Goal: Task Accomplishment & Management: Manage account settings

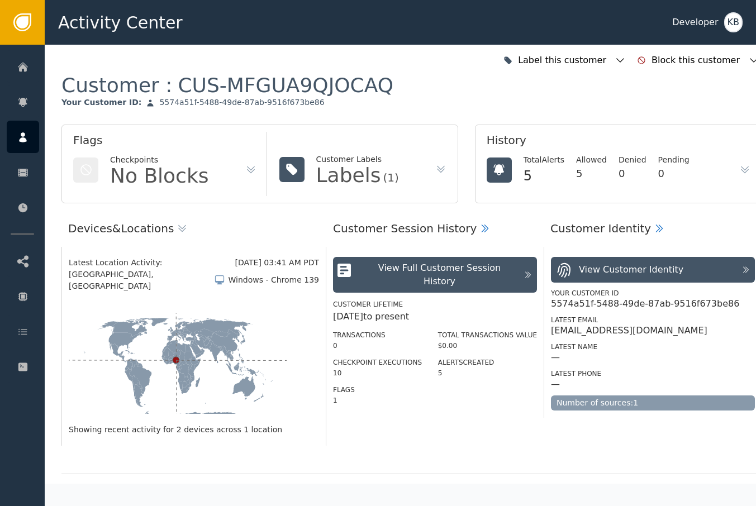
scroll to position [1000, 6]
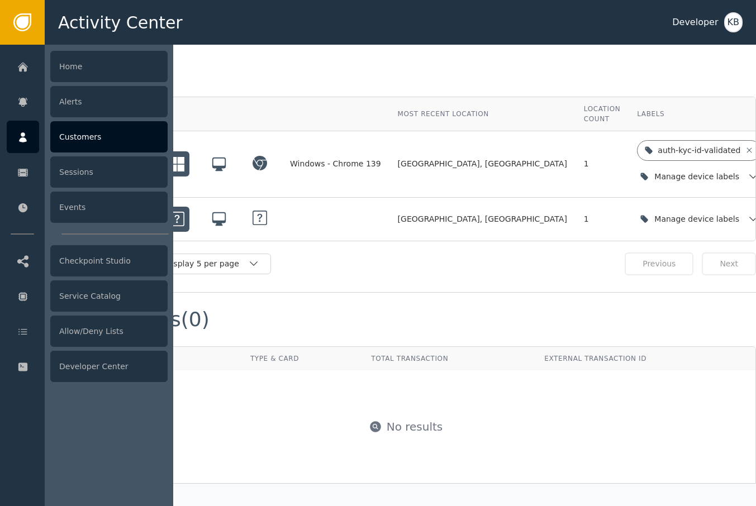
click at [96, 147] on div "Customers" at bounding box center [108, 136] width 117 height 31
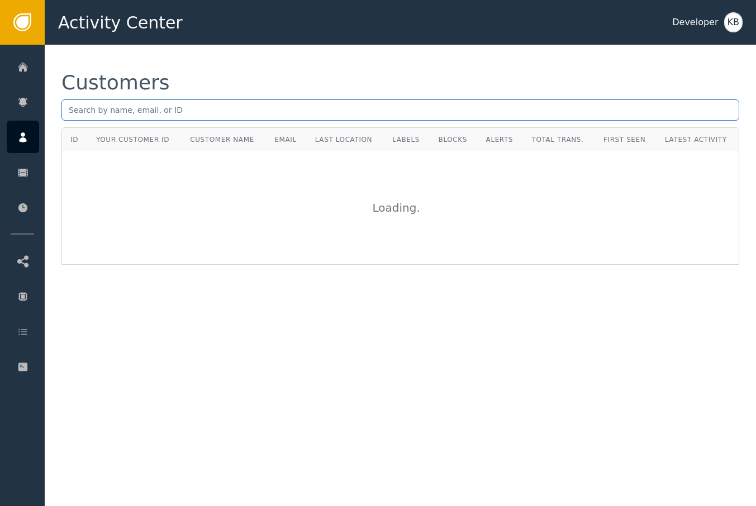
click at [336, 116] on input "text" at bounding box center [399, 109] width 677 height 21
paste input "[PERSON_NAME]:com"
click at [131, 111] on input "[PERSON_NAME]:com" at bounding box center [399, 109] width 677 height 21
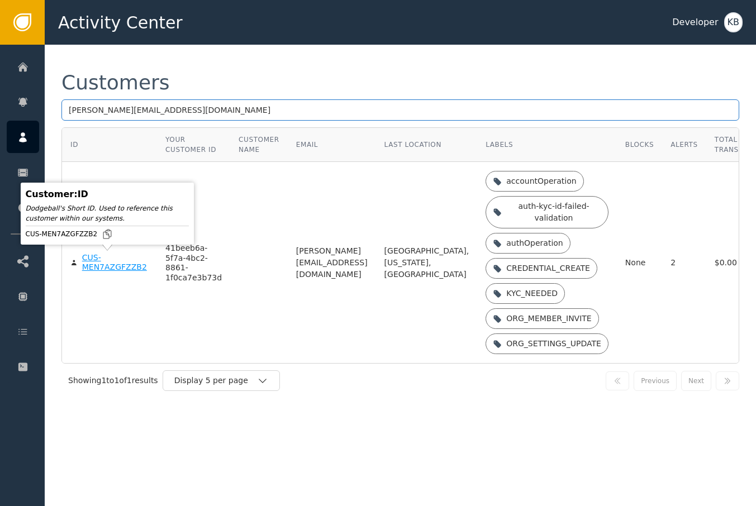
type input "[PERSON_NAME][EMAIL_ADDRESS][DOMAIN_NAME]"
click at [98, 266] on div "CUS-MEN7AZGFZZB2" at bounding box center [115, 263] width 66 height 20
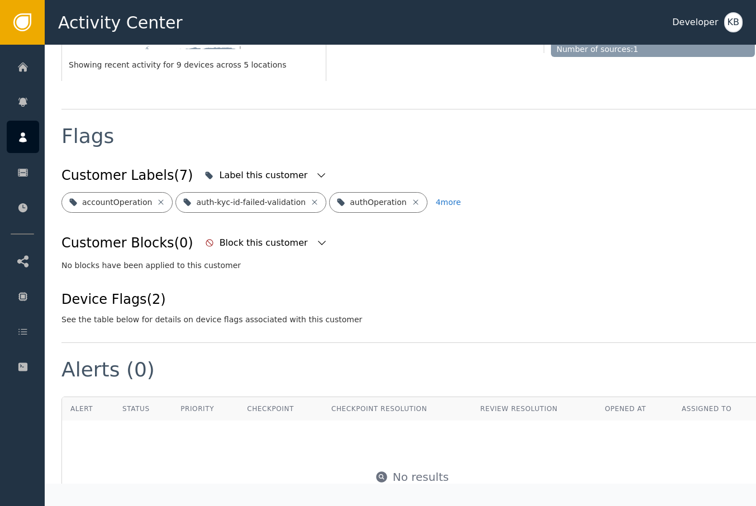
scroll to position [372, 0]
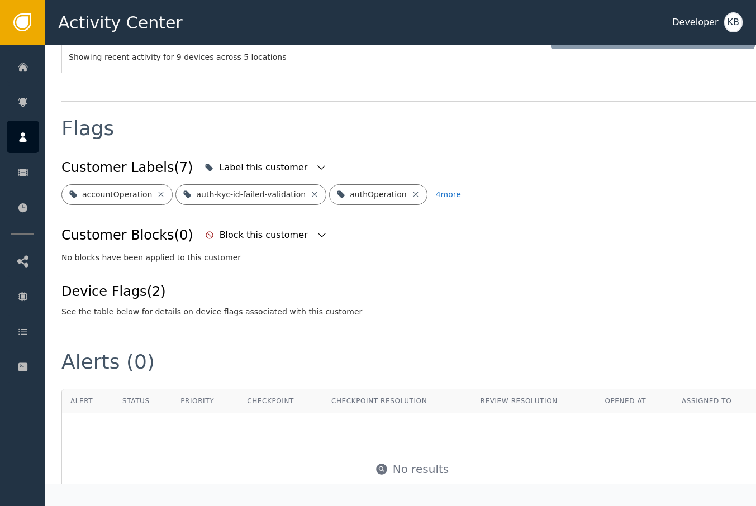
click at [315, 164] on icon "button" at bounding box center [320, 167] width 11 height 11
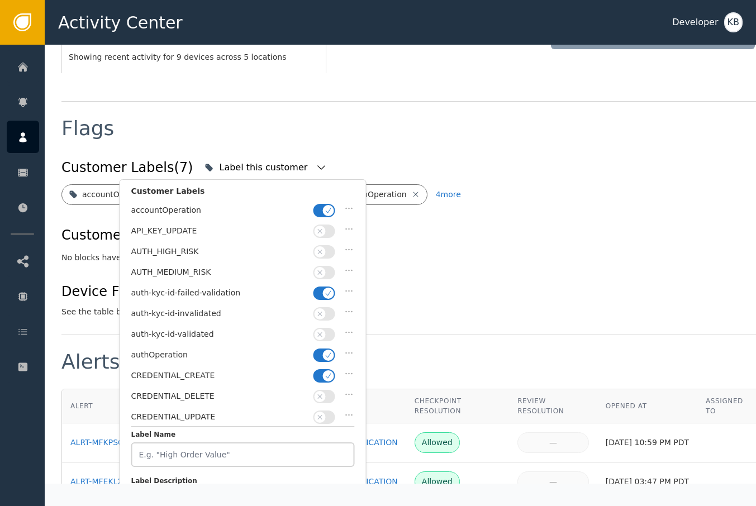
click at [321, 213] on button "button" at bounding box center [324, 210] width 22 height 13
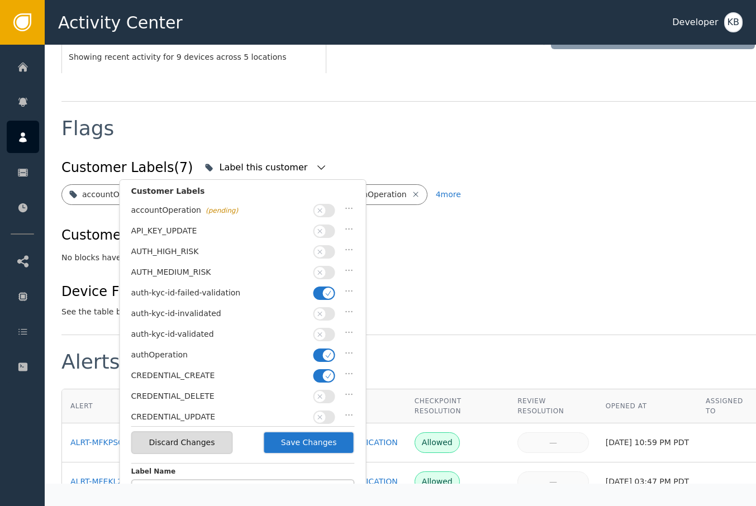
click at [324, 289] on icon "button" at bounding box center [328, 293] width 8 height 8
click at [326, 328] on button "button" at bounding box center [324, 334] width 22 height 13
click at [326, 350] on span "button" at bounding box center [328, 355] width 11 height 11
click at [326, 375] on span "button" at bounding box center [328, 375] width 11 height 11
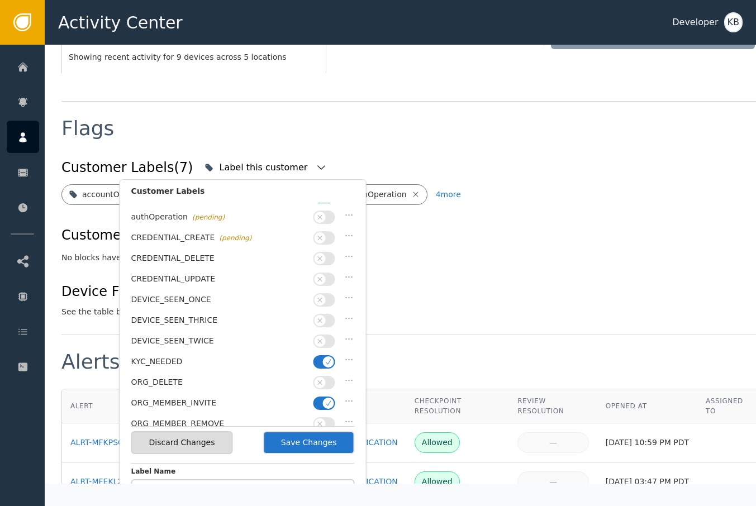
scroll to position [147, 0]
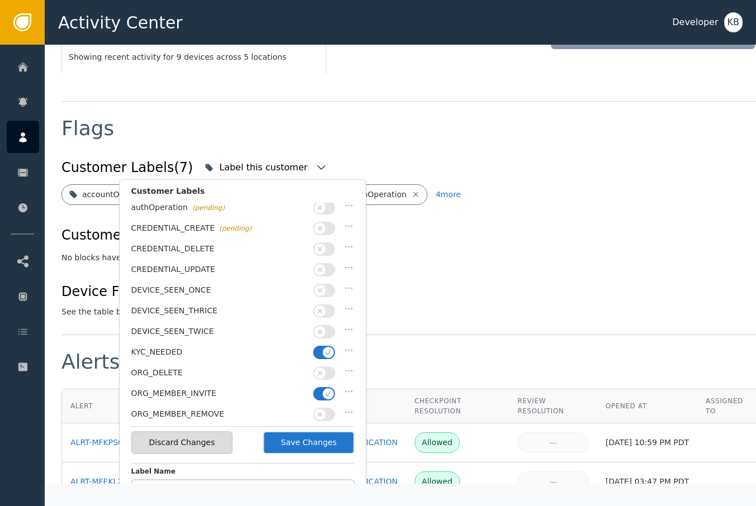
click at [325, 348] on icon "button" at bounding box center [328, 352] width 8 height 8
click at [325, 390] on icon "button" at bounding box center [328, 394] width 8 height 8
click at [319, 437] on button "Save Changes" at bounding box center [309, 442] width 92 height 23
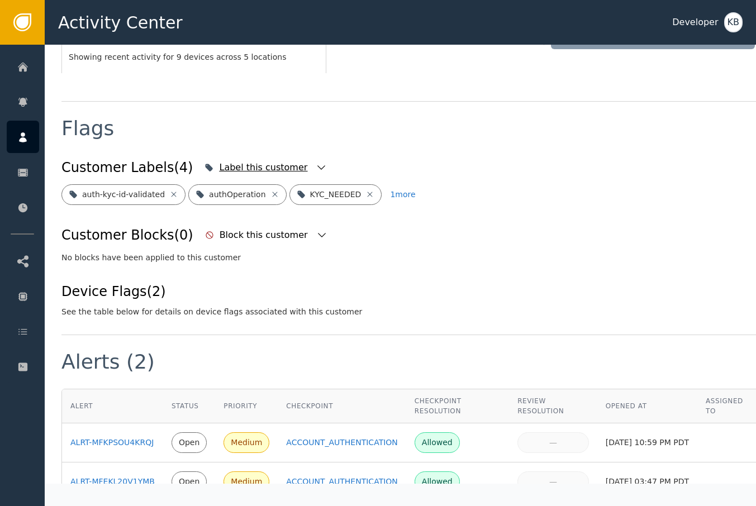
click at [296, 175] on div "Label this customer" at bounding box center [266, 167] width 128 height 25
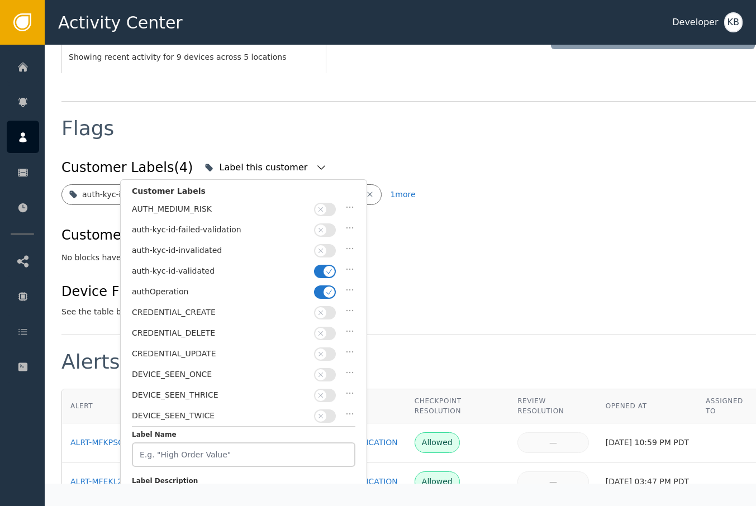
click at [334, 290] on button "button" at bounding box center [325, 291] width 22 height 13
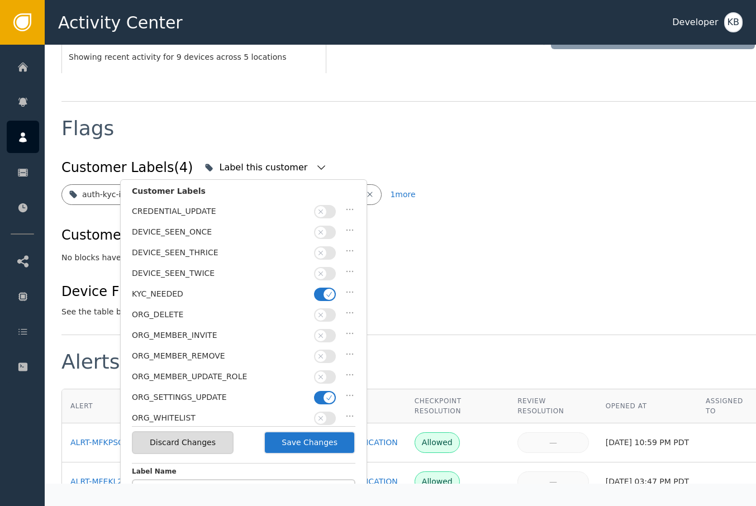
scroll to position [222, 0]
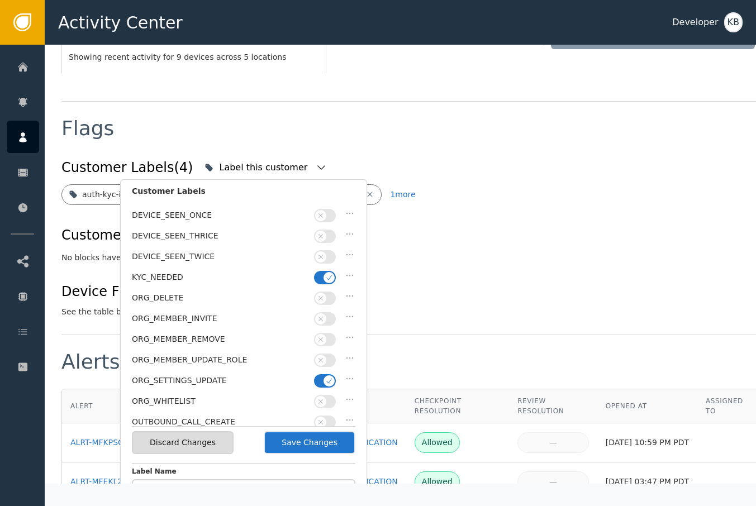
click at [327, 274] on icon "button" at bounding box center [329, 278] width 8 height 8
click at [324, 375] on span "button" at bounding box center [328, 380] width 11 height 11
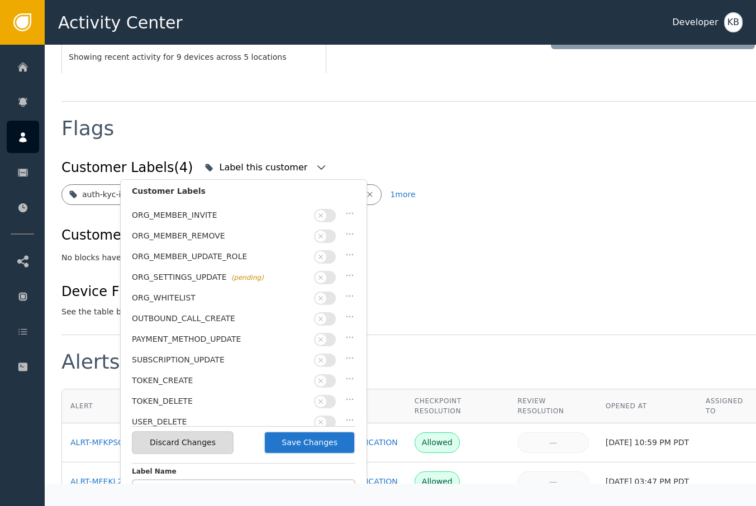
scroll to position [325, 0]
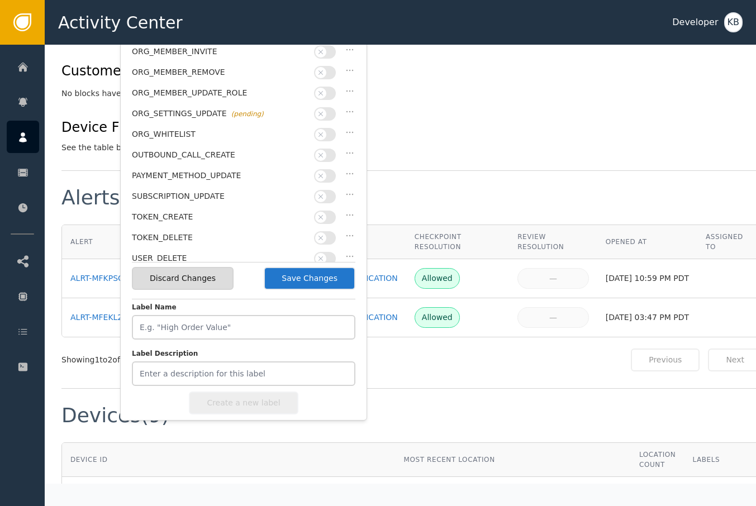
click at [307, 275] on button "Save Changes" at bounding box center [310, 278] width 92 height 23
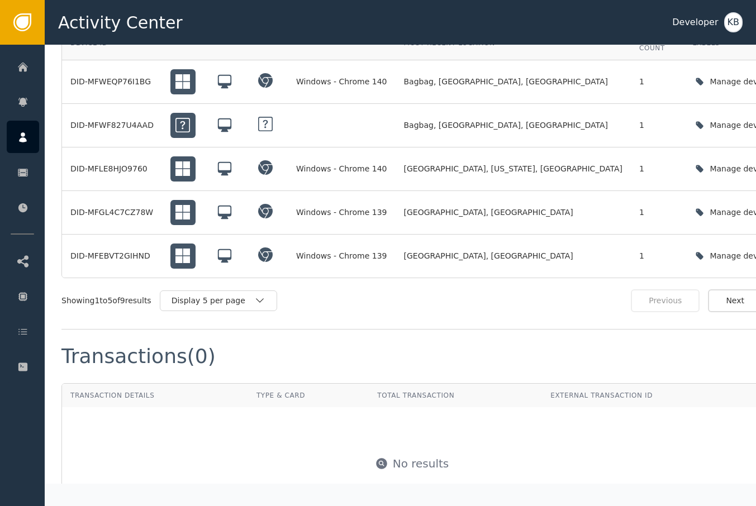
scroll to position [888, 0]
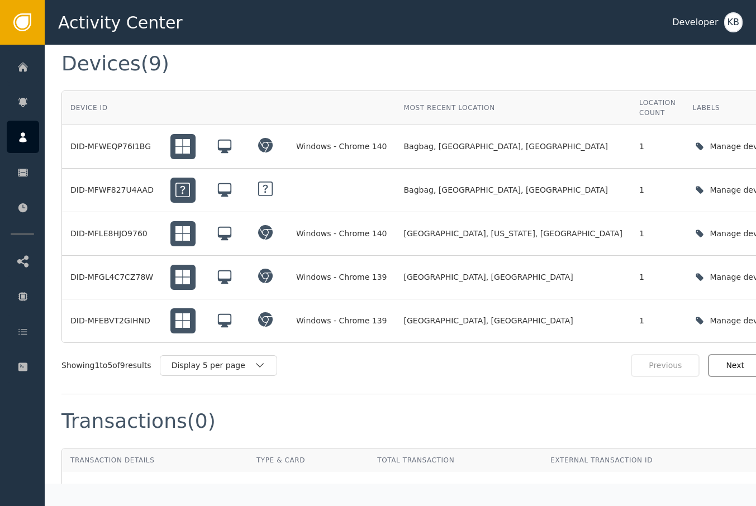
click at [719, 362] on button "Next" at bounding box center [734, 365] width 54 height 23
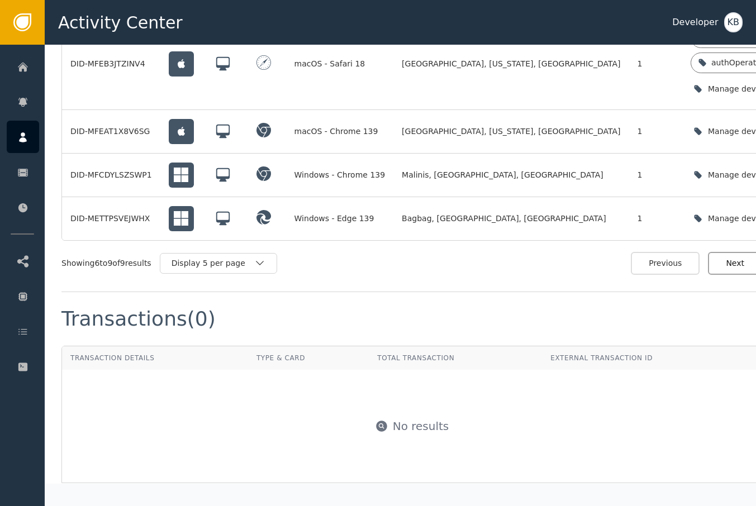
scroll to position [877, 0]
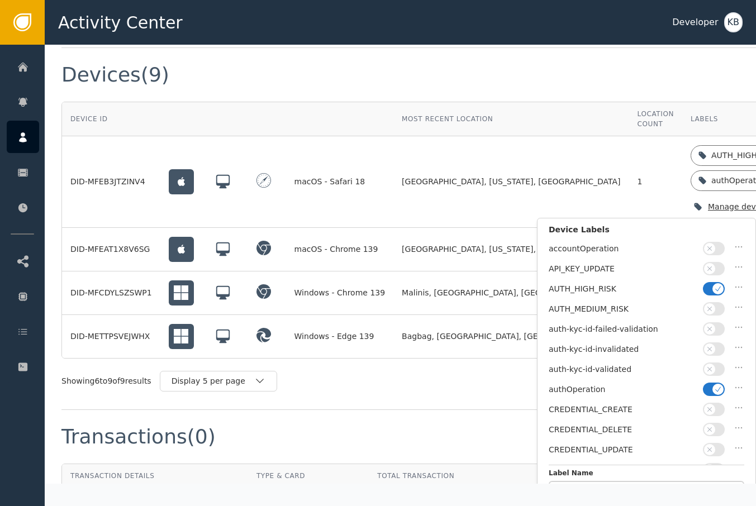
click at [713, 384] on span "button" at bounding box center [717, 389] width 11 height 11
click at [720, 289] on icon "button" at bounding box center [718, 289] width 8 height 8
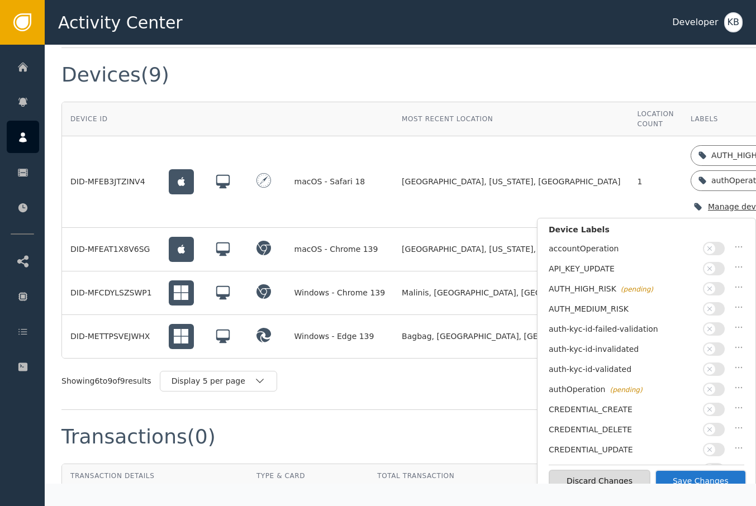
click at [720, 364] on button "button" at bounding box center [713, 368] width 22 height 13
click at [707, 474] on button "Save Changes" at bounding box center [700, 481] width 92 height 23
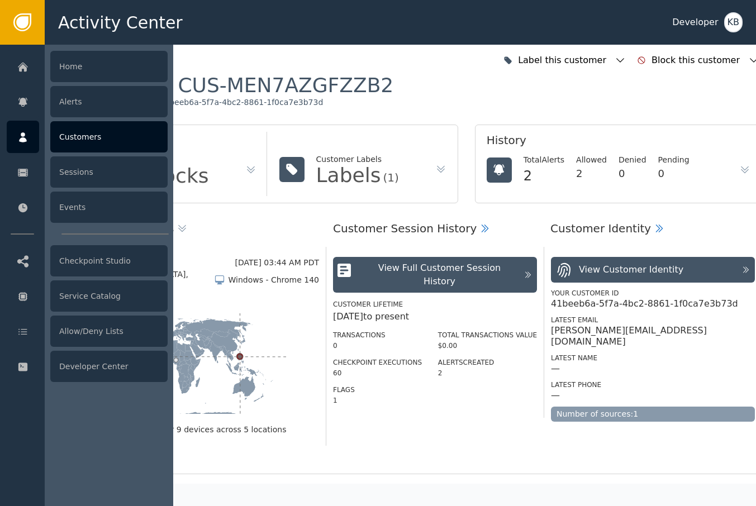
scroll to position [0, 0]
click at [32, 132] on div at bounding box center [23, 137] width 32 height 32
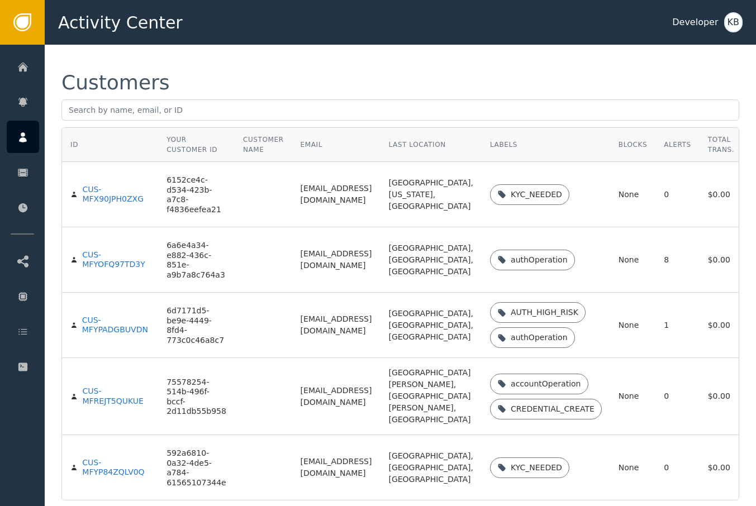
click at [170, 122] on div "Customers" at bounding box center [399, 100] width 677 height 55
click at [180, 113] on input "text" at bounding box center [399, 109] width 677 height 21
paste input "[EMAIL_ADDRESS][DOMAIN_NAME]"
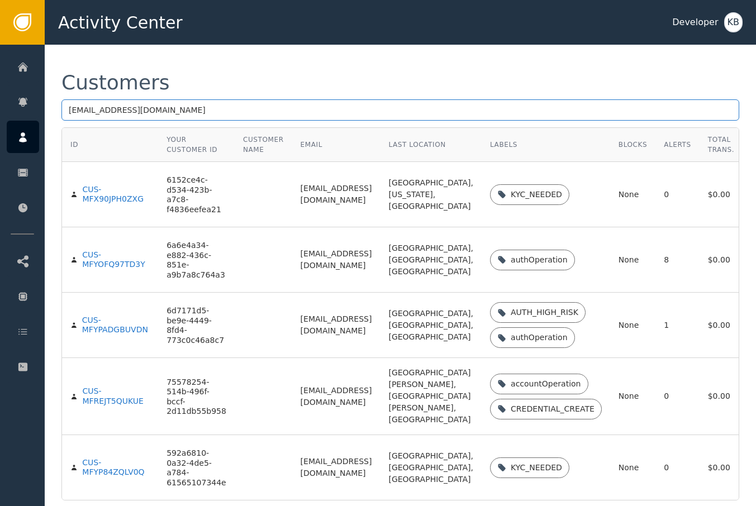
type input "[EMAIL_ADDRESS][DOMAIN_NAME]"
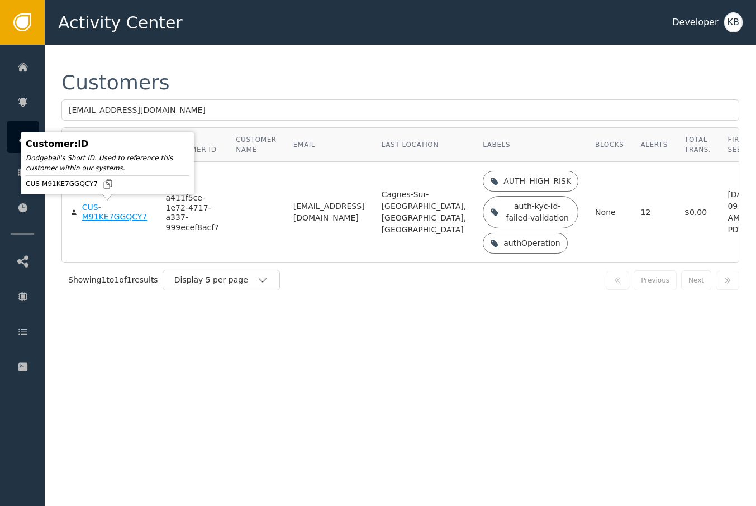
click at [121, 194] on div "Customer : ID Dodgeball's Short ID. Used to reference this customer within our …" at bounding box center [107, 163] width 173 height 62
click at [101, 217] on div "CUS-M91KE7GGQCY7" at bounding box center [115, 213] width 67 height 20
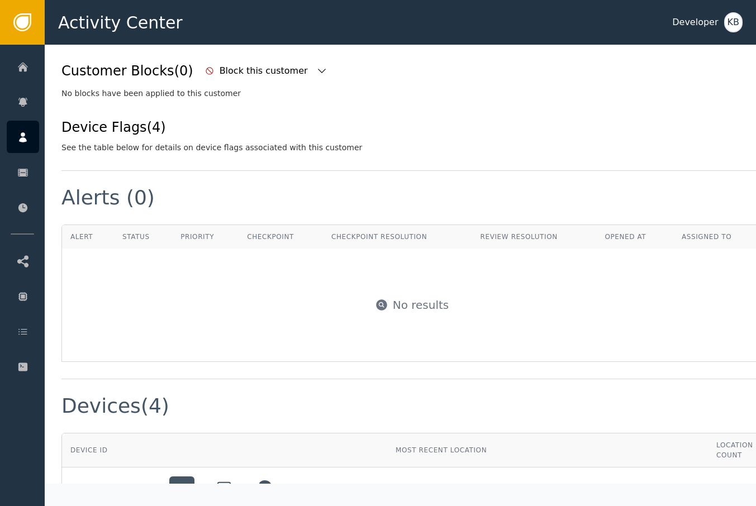
scroll to position [292, 0]
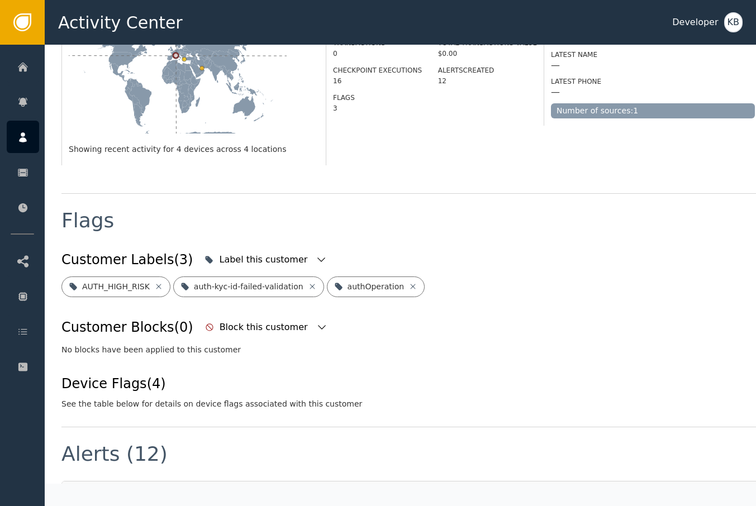
click at [385, 211] on div "Flags" at bounding box center [411, 229] width 700 height 37
click at [315, 254] on icon "button" at bounding box center [320, 259] width 11 height 11
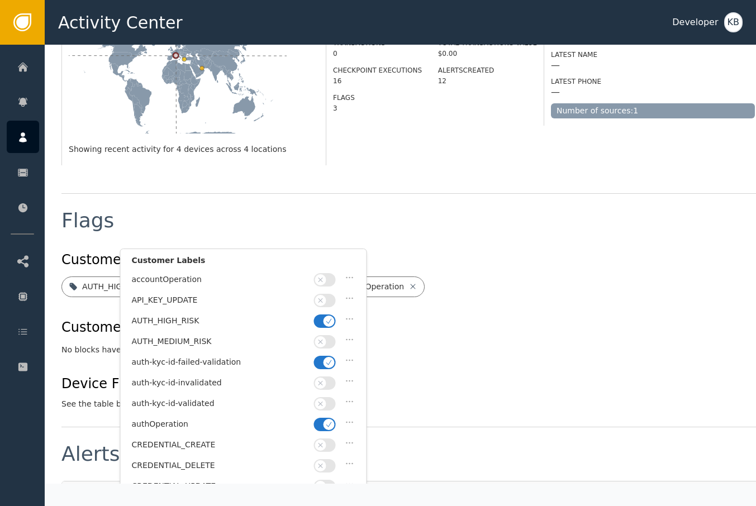
click at [329, 358] on icon "button" at bounding box center [329, 362] width 8 height 8
click at [330, 320] on icon "button" at bounding box center [329, 321] width 8 height 8
click at [326, 417] on div "authOperation" at bounding box center [243, 427] width 223 height 21
click at [326, 420] on icon "button" at bounding box center [329, 424] width 8 height 8
click at [325, 404] on button "button" at bounding box center [325, 403] width 22 height 13
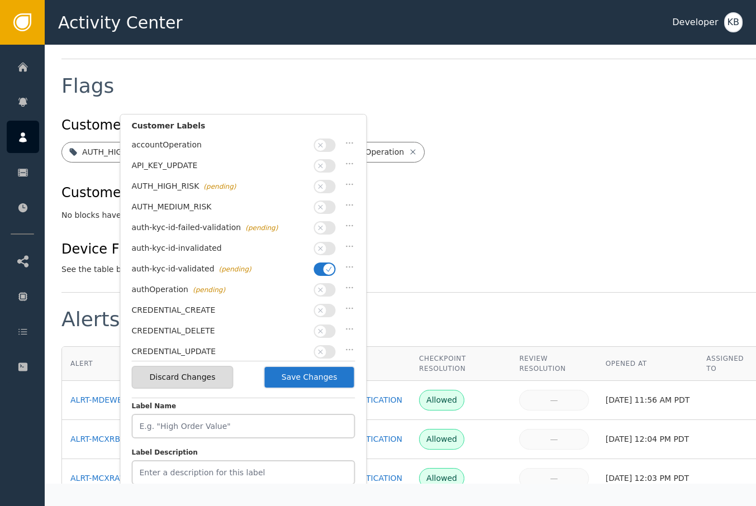
scroll to position [438, 0]
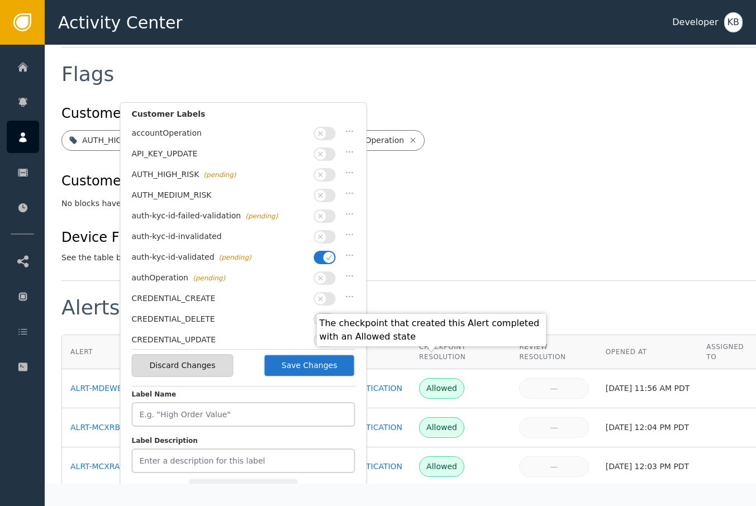
click at [322, 367] on button "Save Changes" at bounding box center [310, 365] width 92 height 23
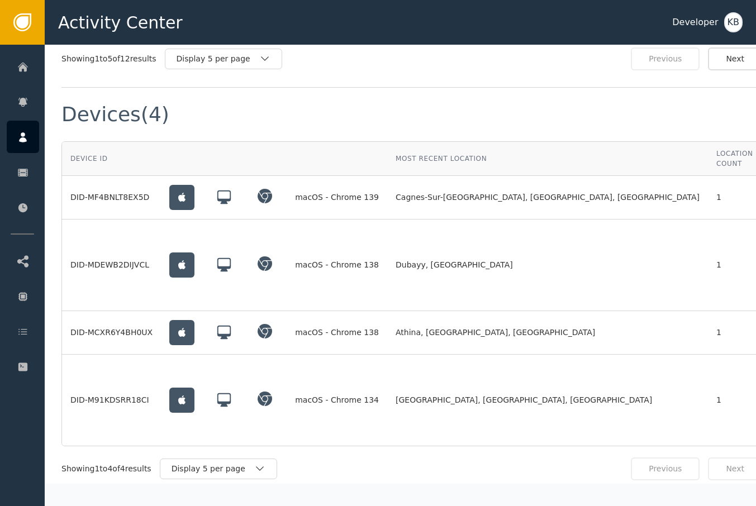
scroll to position [989, 0]
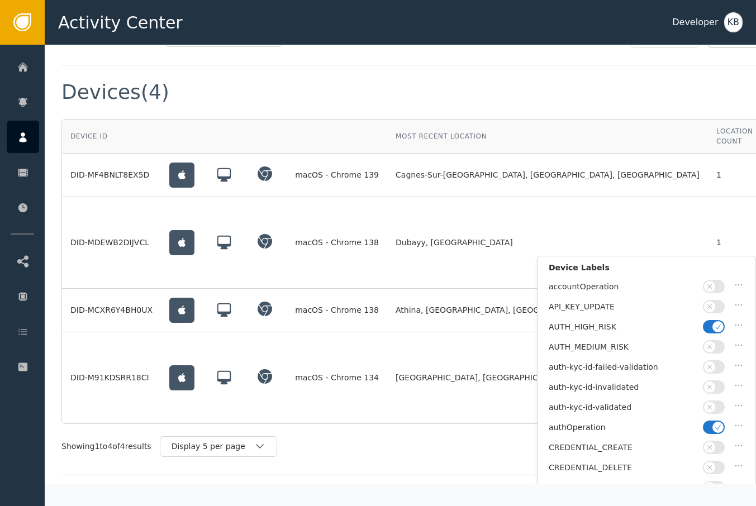
click at [713, 325] on span "button" at bounding box center [717, 326] width 11 height 11
click at [718, 422] on span "button" at bounding box center [717, 427] width 11 height 11
click at [718, 408] on button "button" at bounding box center [713, 406] width 22 height 13
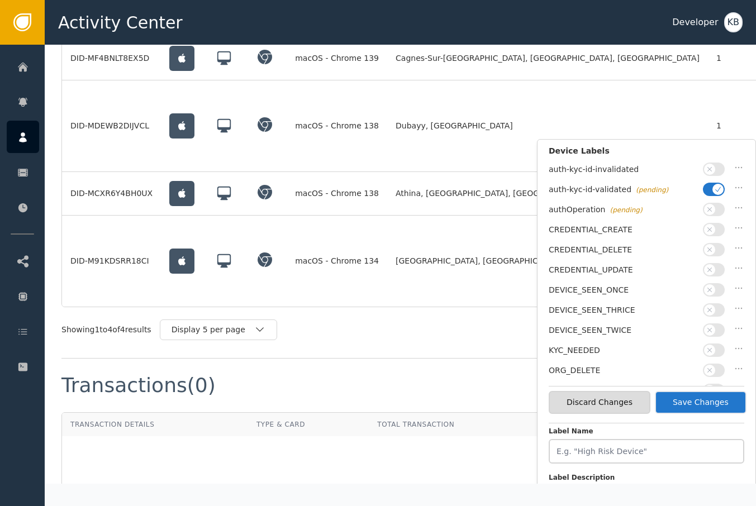
scroll to position [1106, 0]
click at [720, 402] on button "Save Changes" at bounding box center [700, 402] width 92 height 23
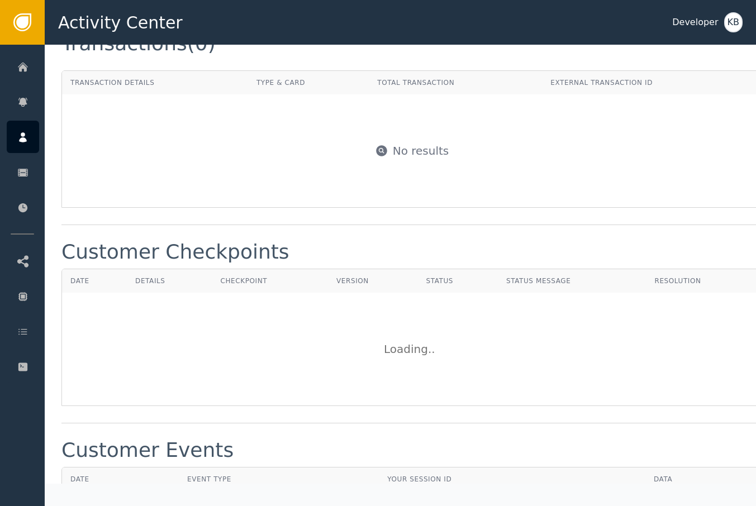
scroll to position [1141, 0]
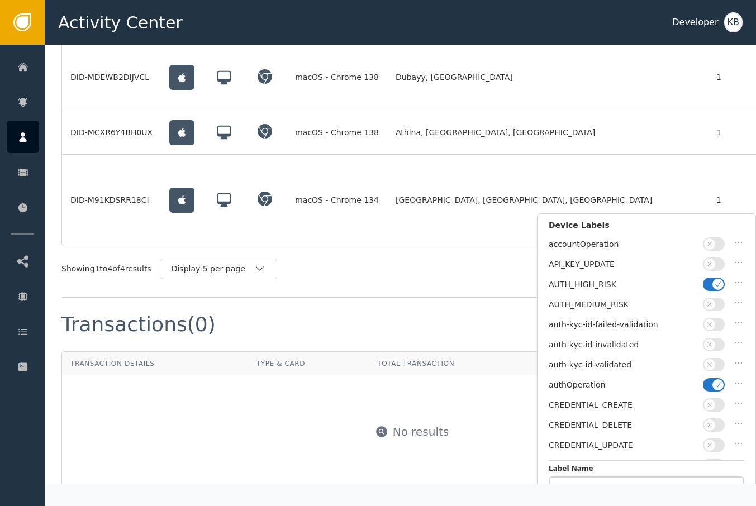
click at [713, 378] on button "button" at bounding box center [713, 384] width 22 height 13
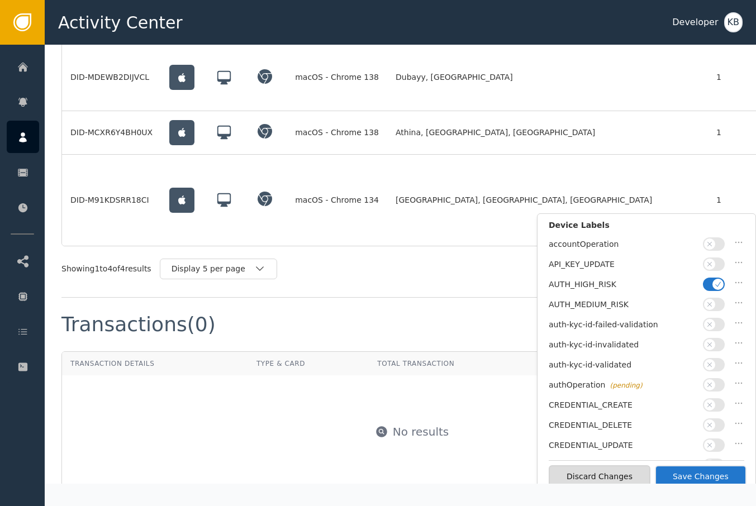
click at [713, 361] on icon "button" at bounding box center [709, 365] width 8 height 8
click at [715, 283] on icon "button" at bounding box center [718, 284] width 6 height 5
click at [702, 477] on button "Save Changes" at bounding box center [700, 476] width 92 height 23
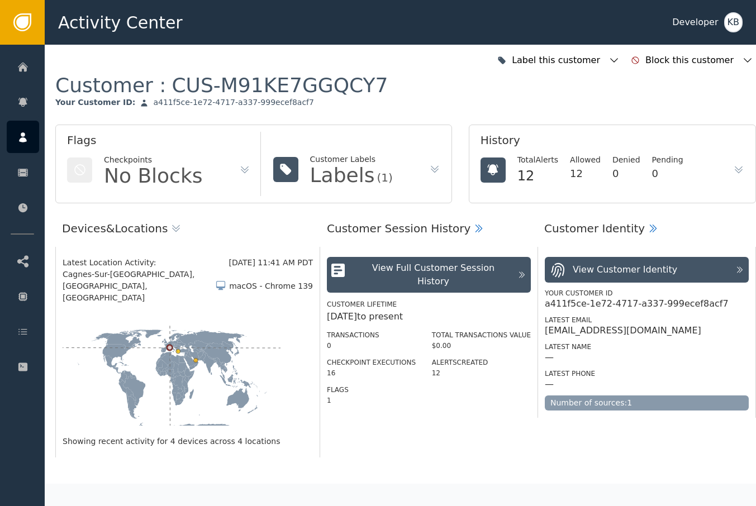
scroll to position [0, 6]
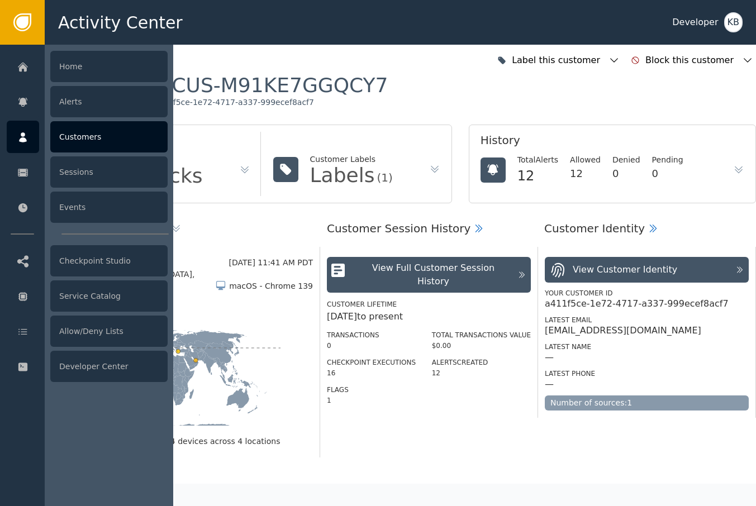
click at [28, 135] on icon at bounding box center [22, 137] width 11 height 12
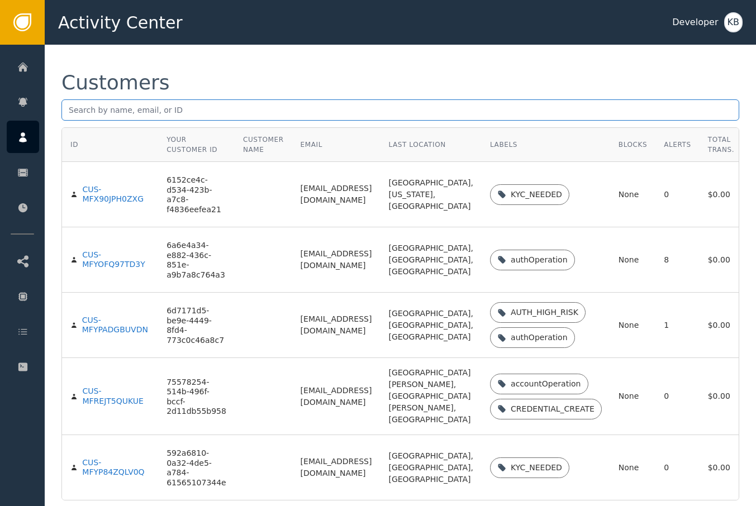
click at [142, 117] on input "text" at bounding box center [399, 109] width 677 height 21
paste input "[EMAIL_ADDRESS][DOMAIN_NAME]"
type input "[EMAIL_ADDRESS][DOMAIN_NAME]"
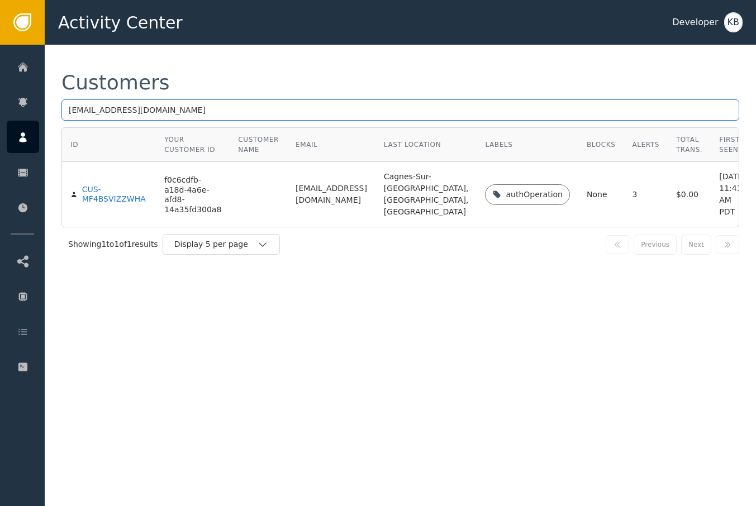
click at [145, 114] on input "[EMAIL_ADDRESS][DOMAIN_NAME]" at bounding box center [399, 109] width 677 height 21
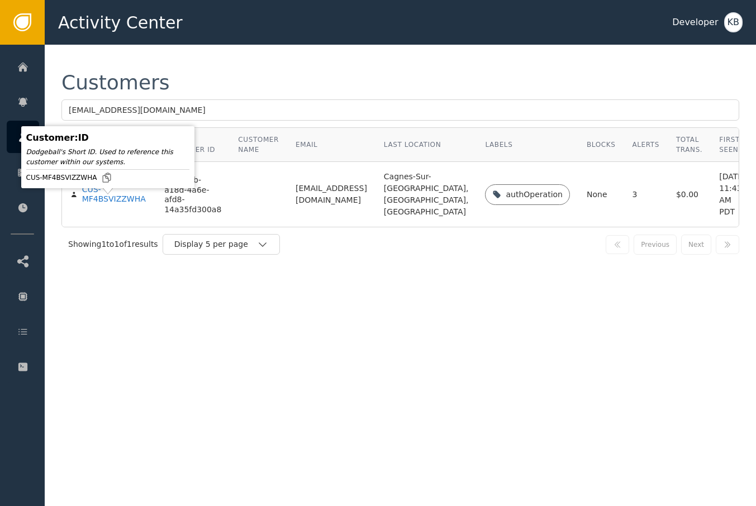
click at [95, 45] on body "Activity Center Developer KB Home Alerts Customers Sessions Events Checkpoint S…" at bounding box center [378, 22] width 756 height 45
click at [95, 203] on div "CUS-MF4BSVIZZWHA" at bounding box center [114, 195] width 65 height 20
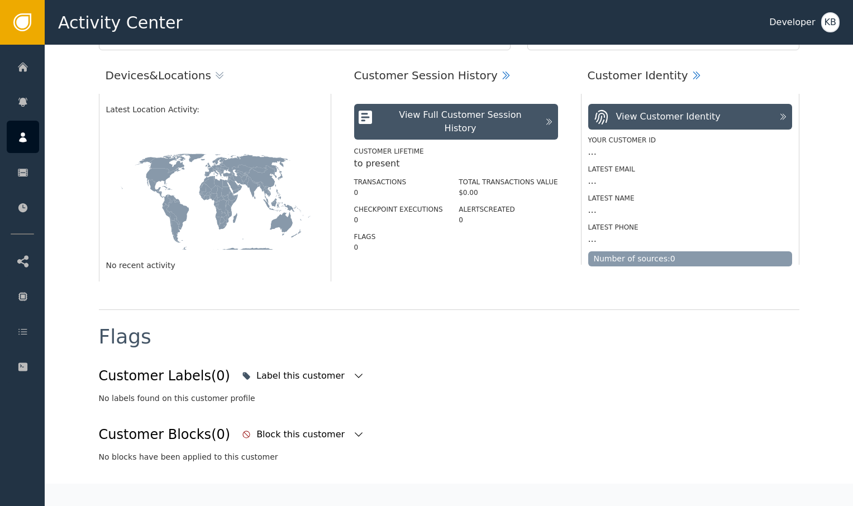
scroll to position [183, 0]
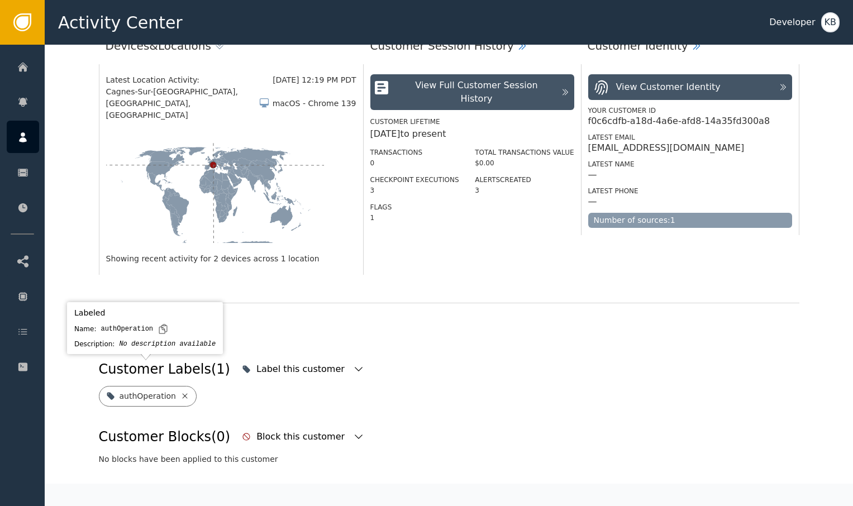
click at [180, 391] on icon at bounding box center [184, 395] width 9 height 9
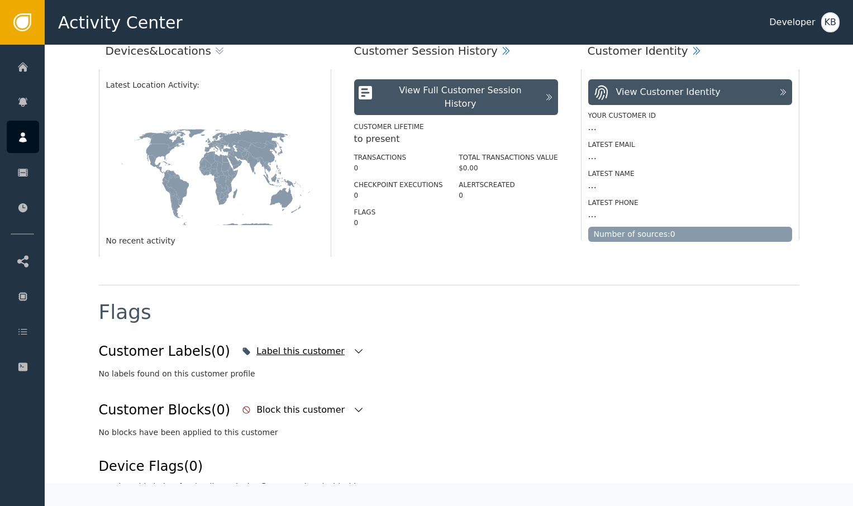
click at [353, 347] on icon "button" at bounding box center [358, 351] width 11 height 11
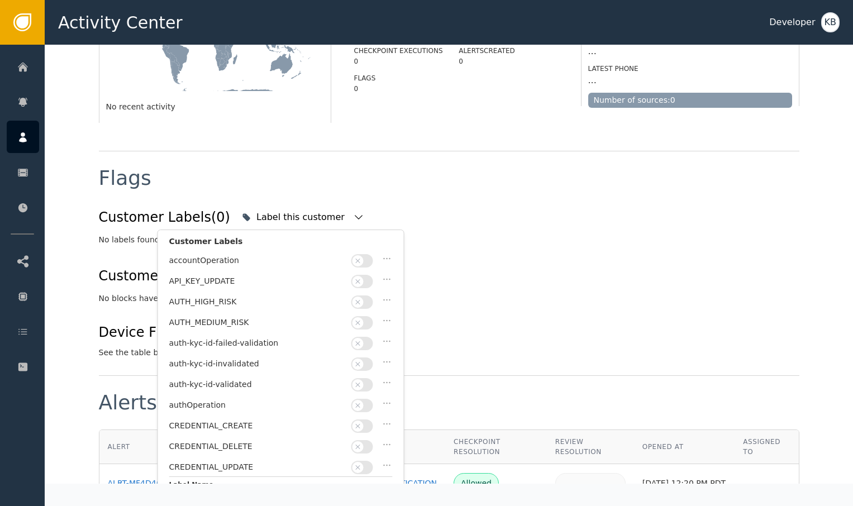
scroll to position [322, 0]
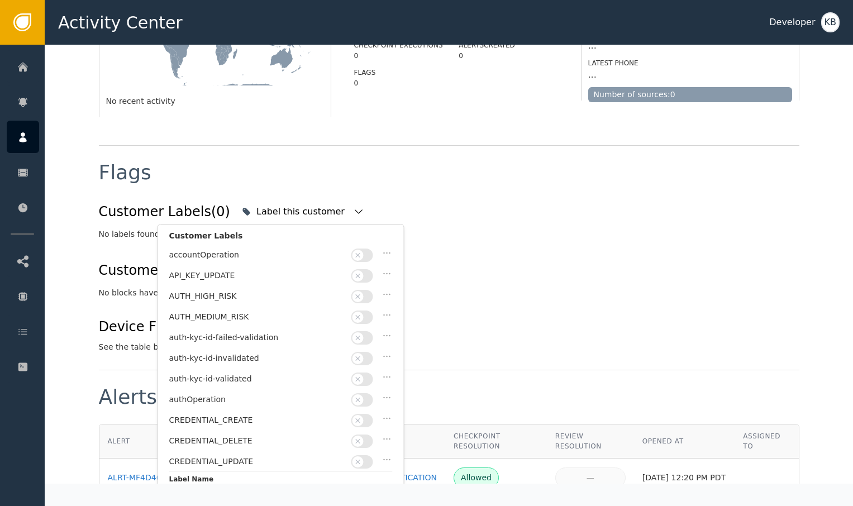
click at [366, 377] on button "button" at bounding box center [362, 378] width 22 height 13
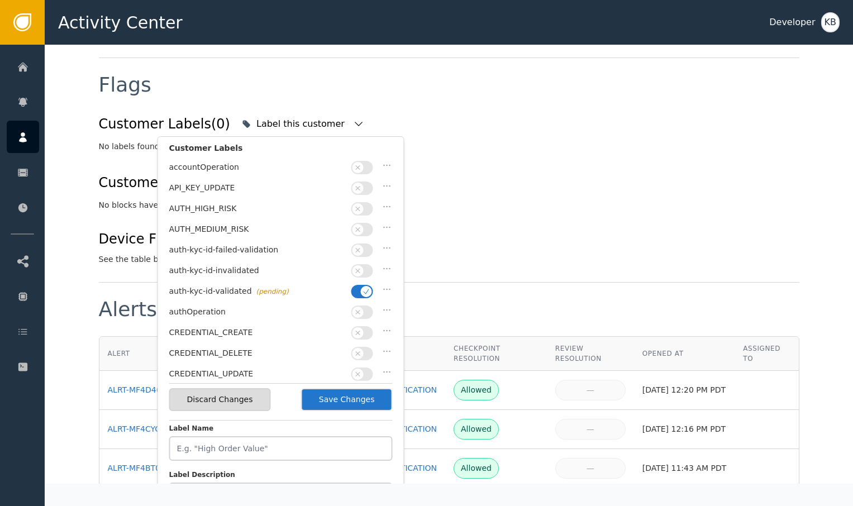
click at [358, 395] on button "Save Changes" at bounding box center [347, 399] width 92 height 23
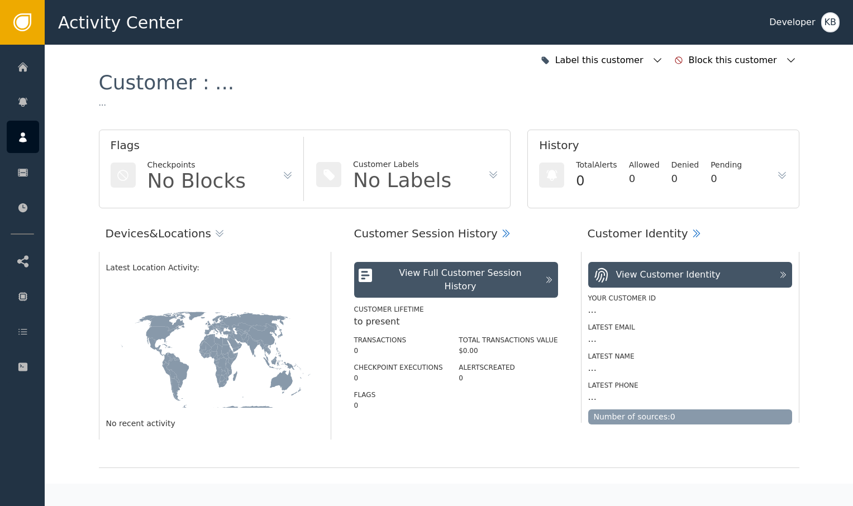
scroll to position [0, 0]
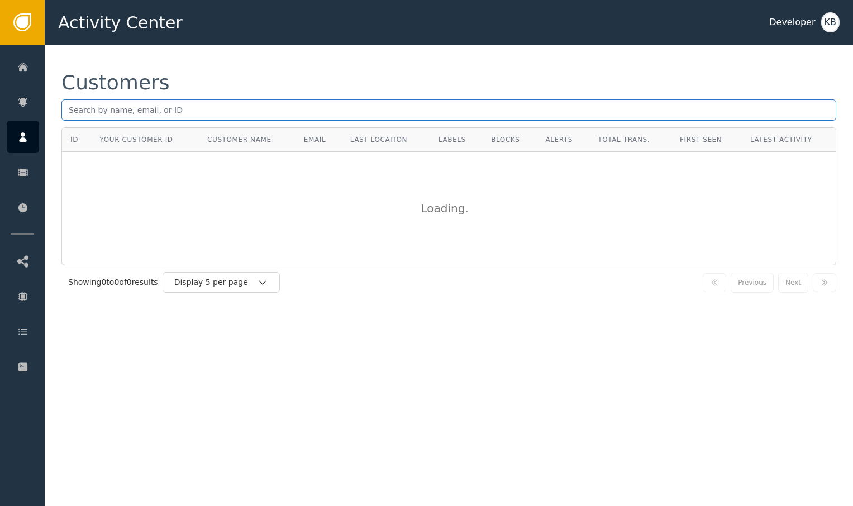
click at [230, 108] on input "text" at bounding box center [448, 109] width 774 height 21
paste input "[EMAIL_ADDRESS][DOMAIN_NAME]"
type input "[EMAIL_ADDRESS][DOMAIN_NAME]"
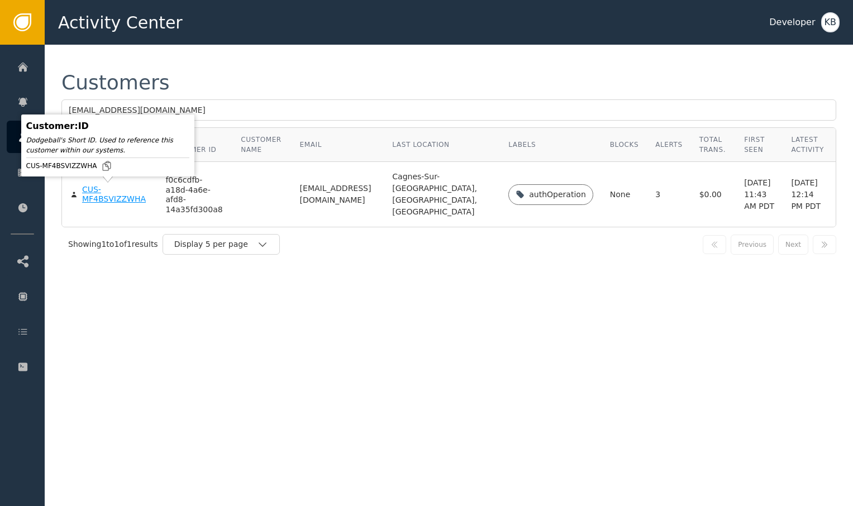
click at [100, 193] on div "CUS-MF4BSVIZZWHA" at bounding box center [115, 195] width 66 height 20
